Goal: Task Accomplishment & Management: Manage account settings

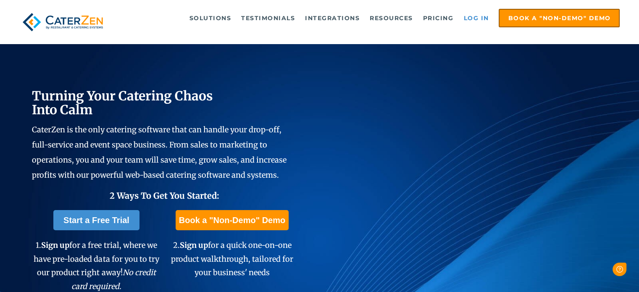
click at [480, 21] on link "Log in" at bounding box center [477, 18] width 34 height 17
click at [473, 18] on link "Log in" at bounding box center [477, 18] width 34 height 17
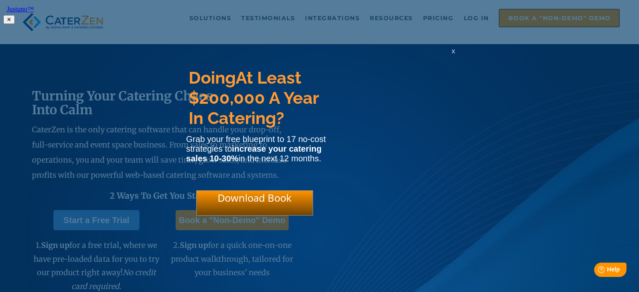
click at [454, 55] on span "x" at bounding box center [453, 51] width 3 height 8
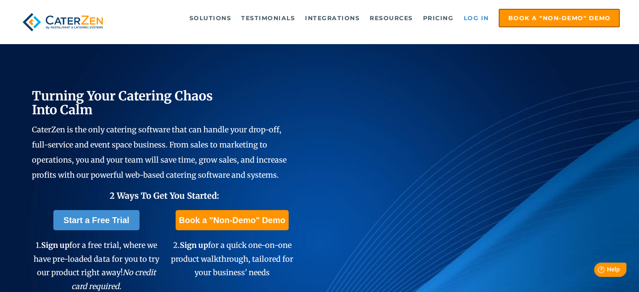
click at [479, 15] on link "Log in" at bounding box center [477, 18] width 34 height 17
